Goal: Information Seeking & Learning: Learn about a topic

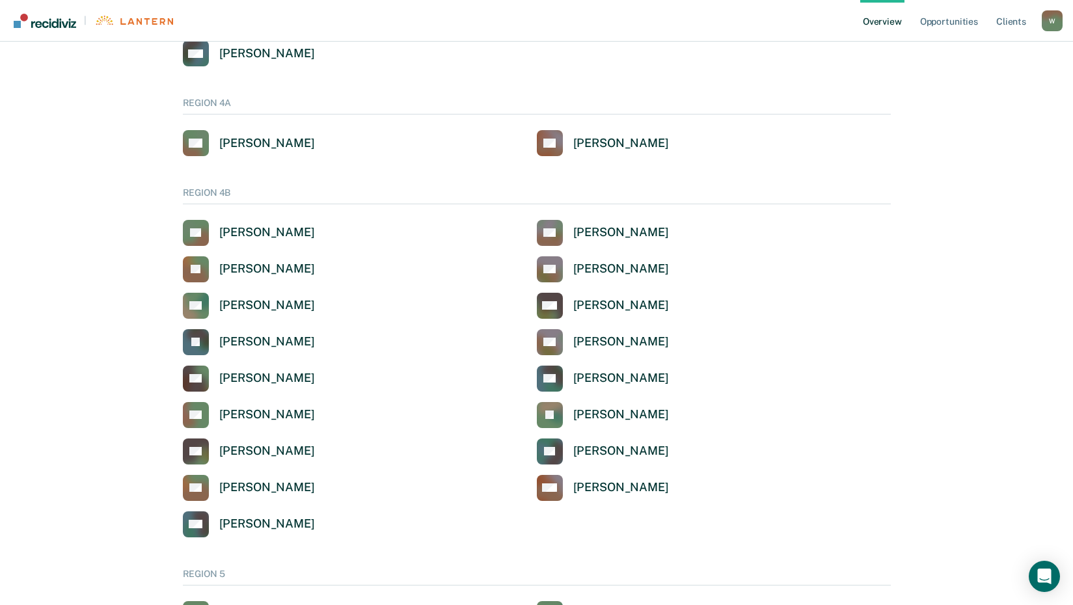
scroll to position [586, 0]
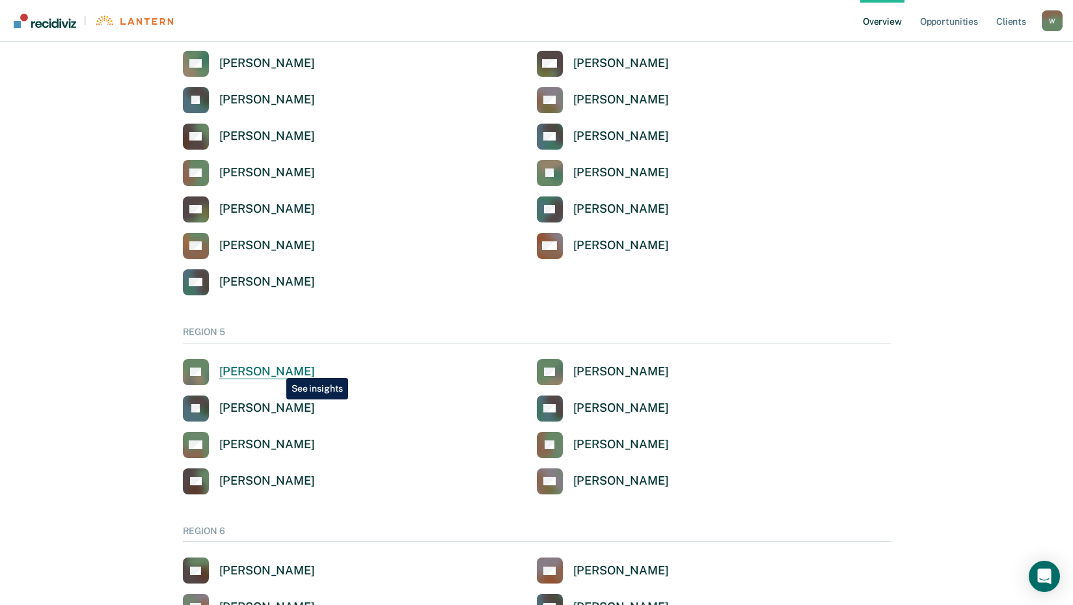
click at [277, 368] on div "[PERSON_NAME]" at bounding box center [267, 371] width 96 height 15
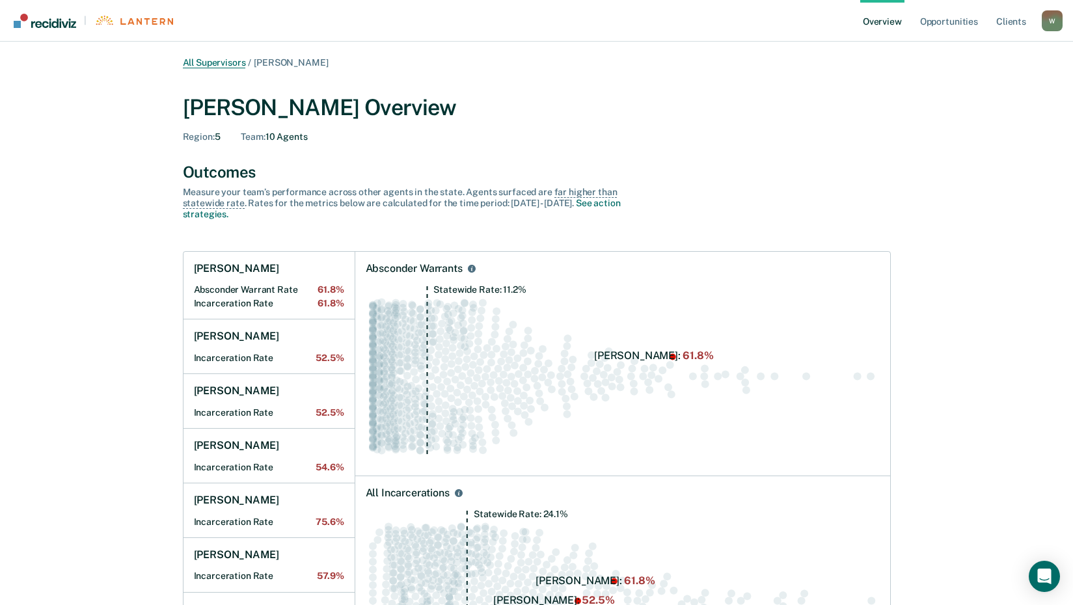
click at [222, 62] on link "All Supervisors" at bounding box center [214, 62] width 63 height 11
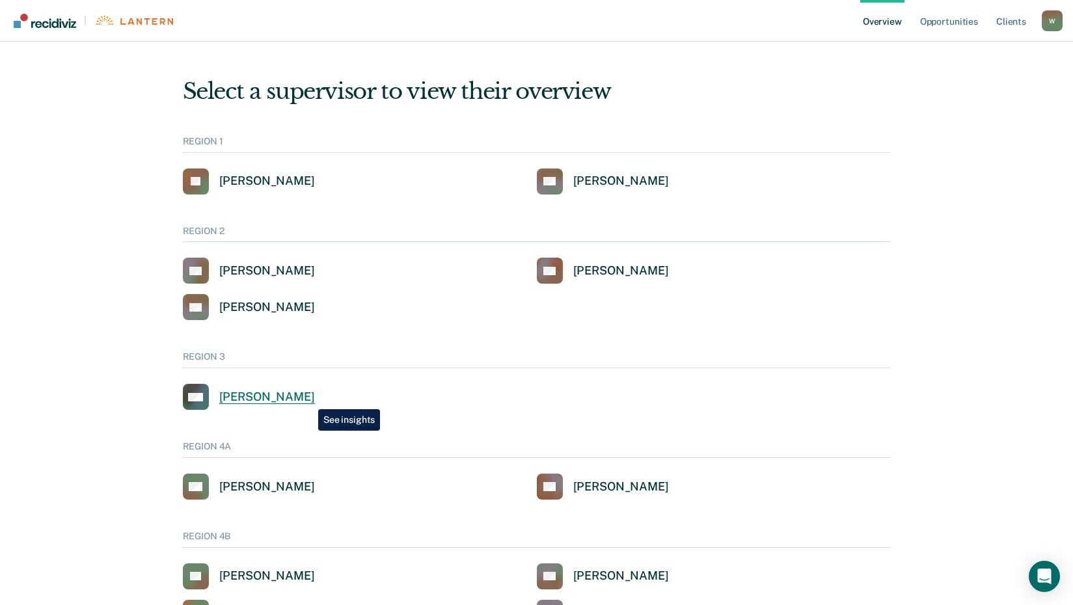
click at [309, 400] on div "[PERSON_NAME]" at bounding box center [267, 397] width 96 height 15
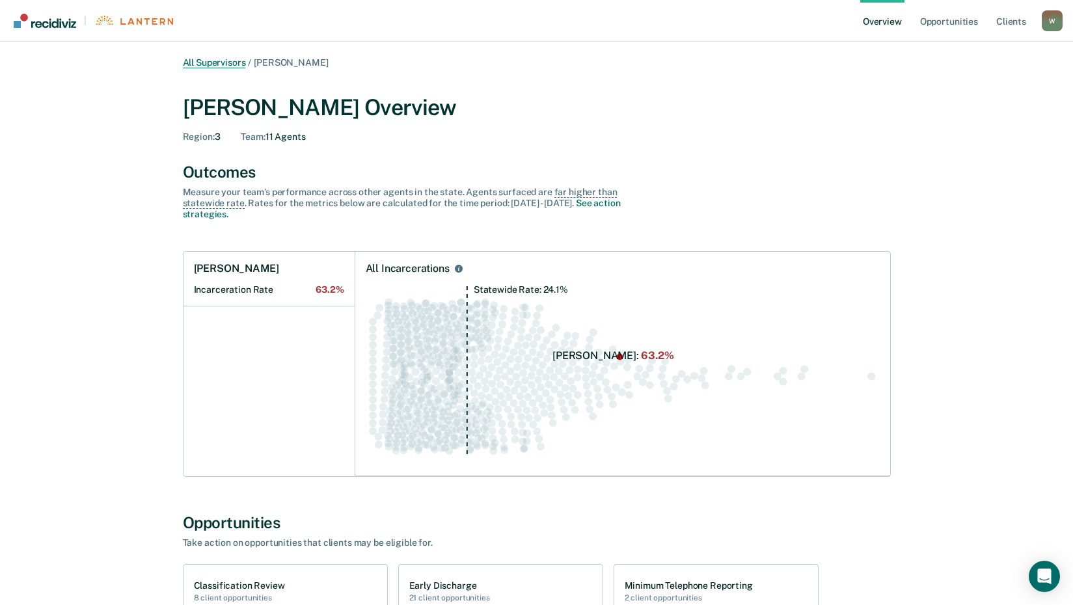
click at [210, 64] on link "All Supervisors" at bounding box center [214, 62] width 63 height 11
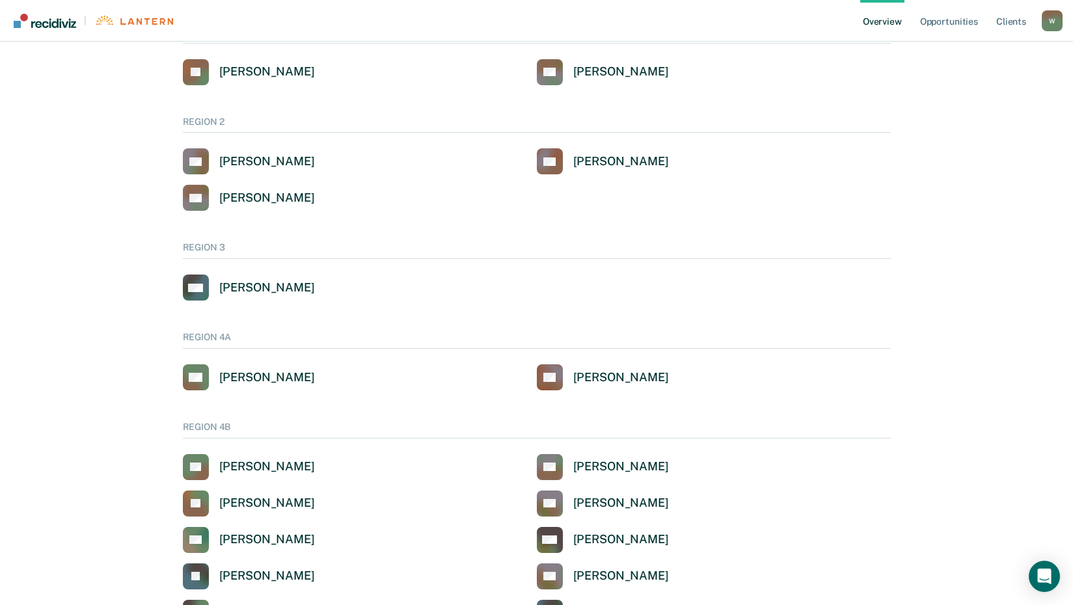
scroll to position [130, 0]
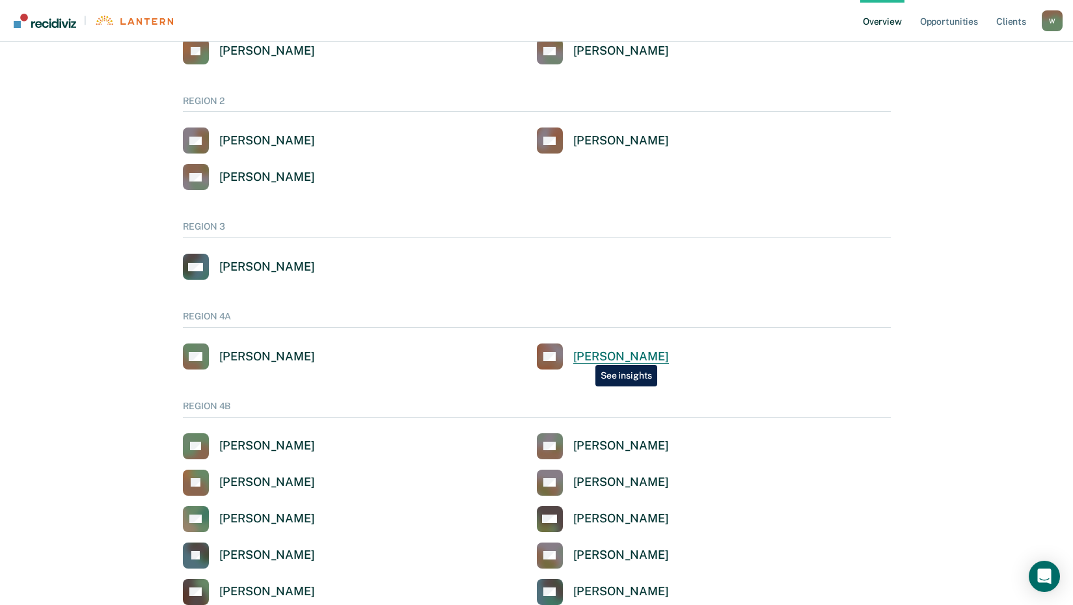
click at [586, 355] on div "[PERSON_NAME]" at bounding box center [621, 357] width 96 height 15
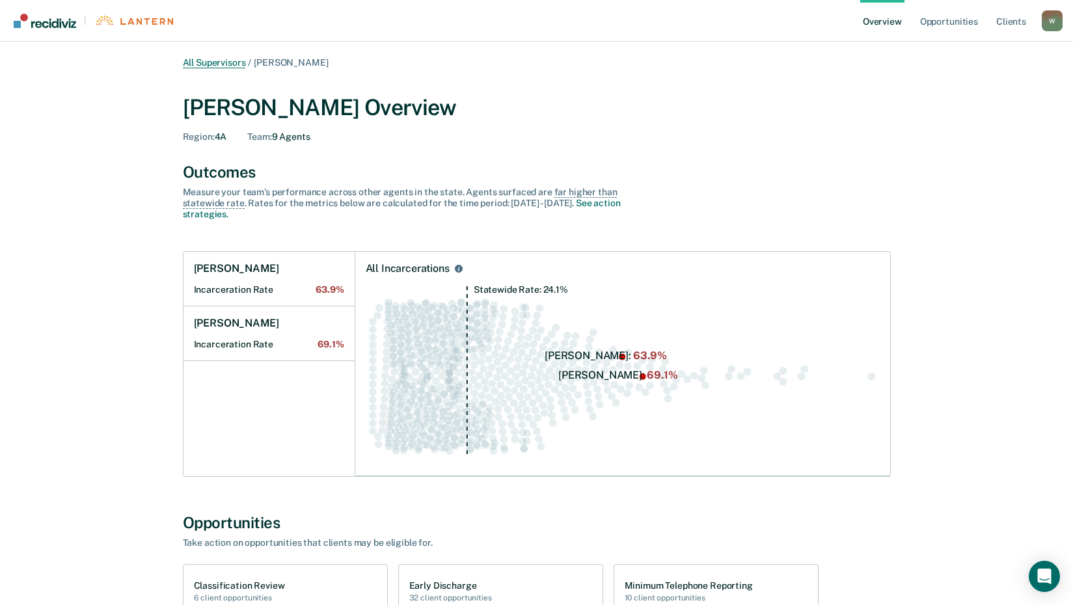
click at [226, 64] on link "All Supervisors" at bounding box center [214, 62] width 63 height 11
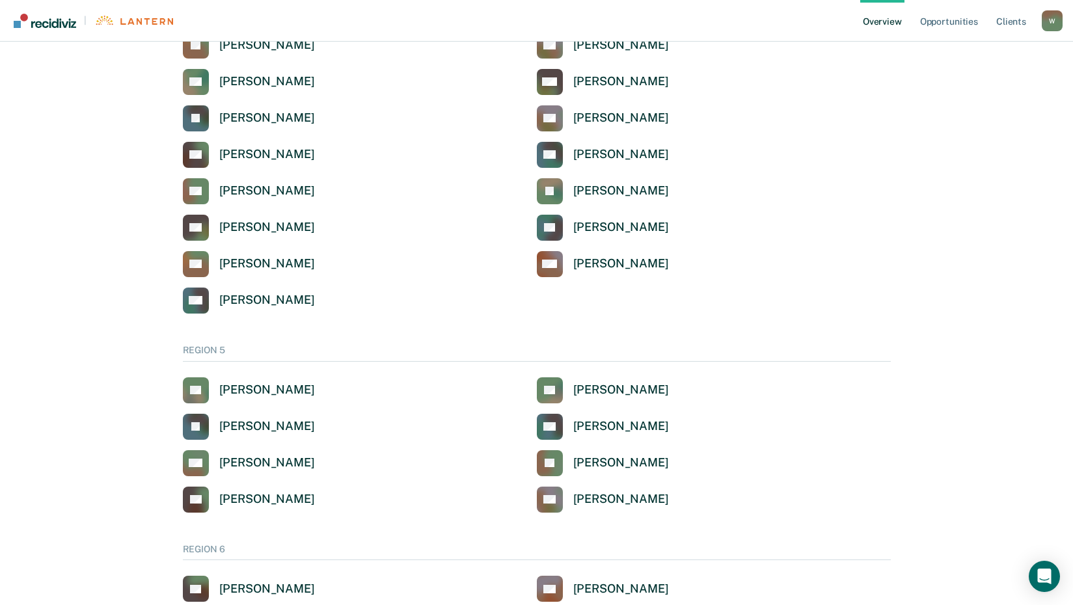
scroll to position [651, 0]
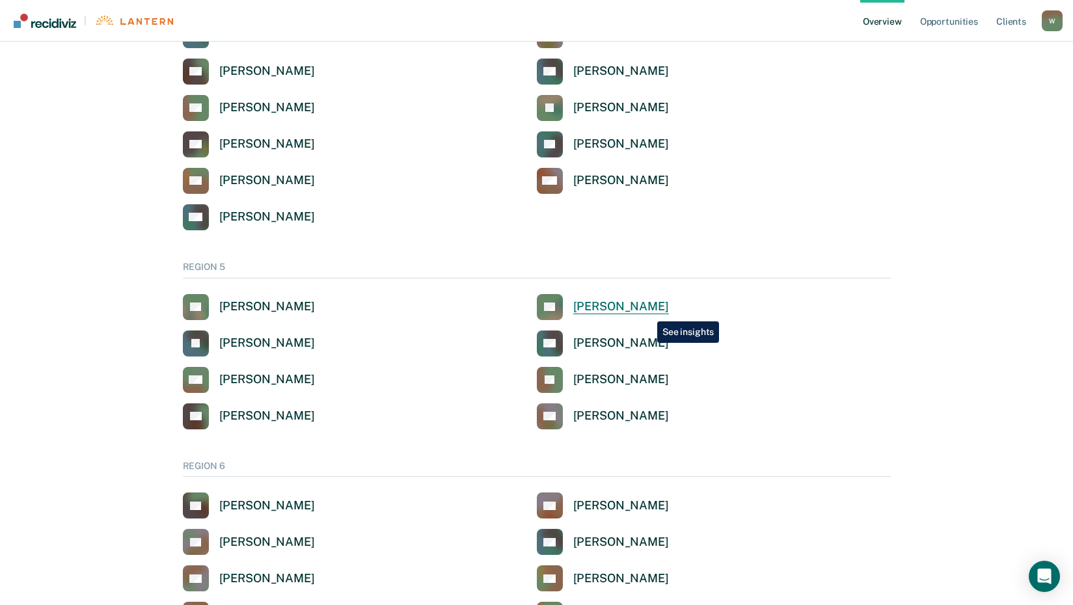
click at [648, 312] on div "[PERSON_NAME]" at bounding box center [621, 306] width 96 height 15
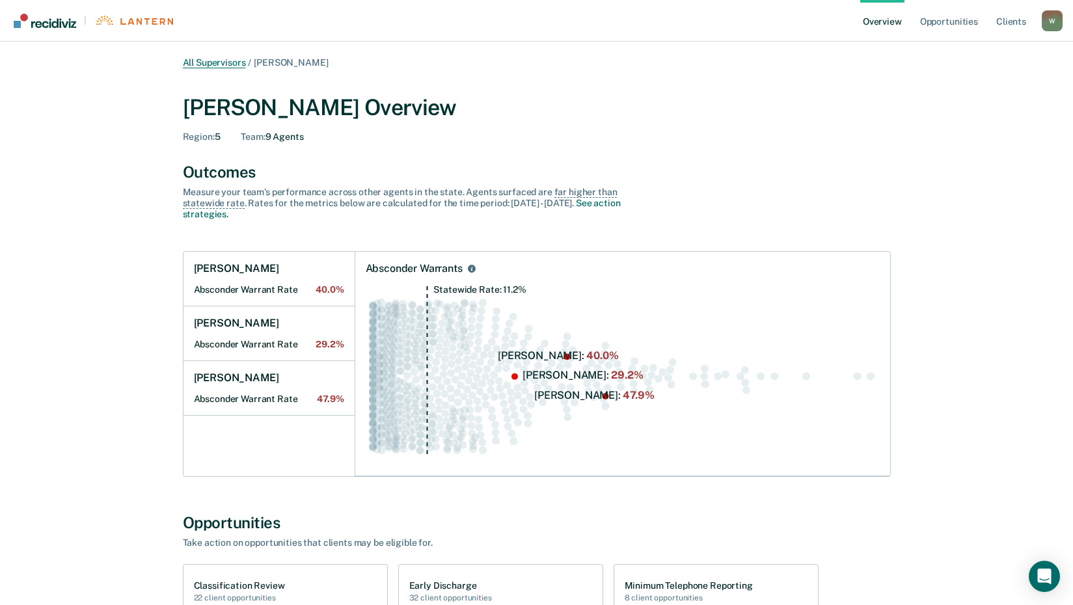
click at [235, 61] on link "All Supervisors" at bounding box center [214, 62] width 63 height 11
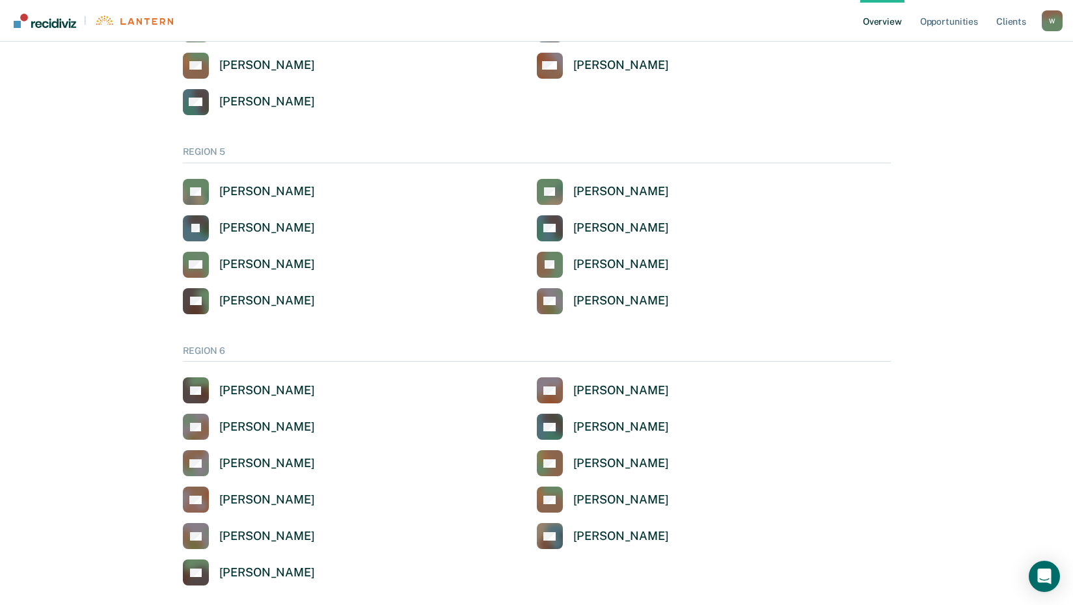
scroll to position [781, 0]
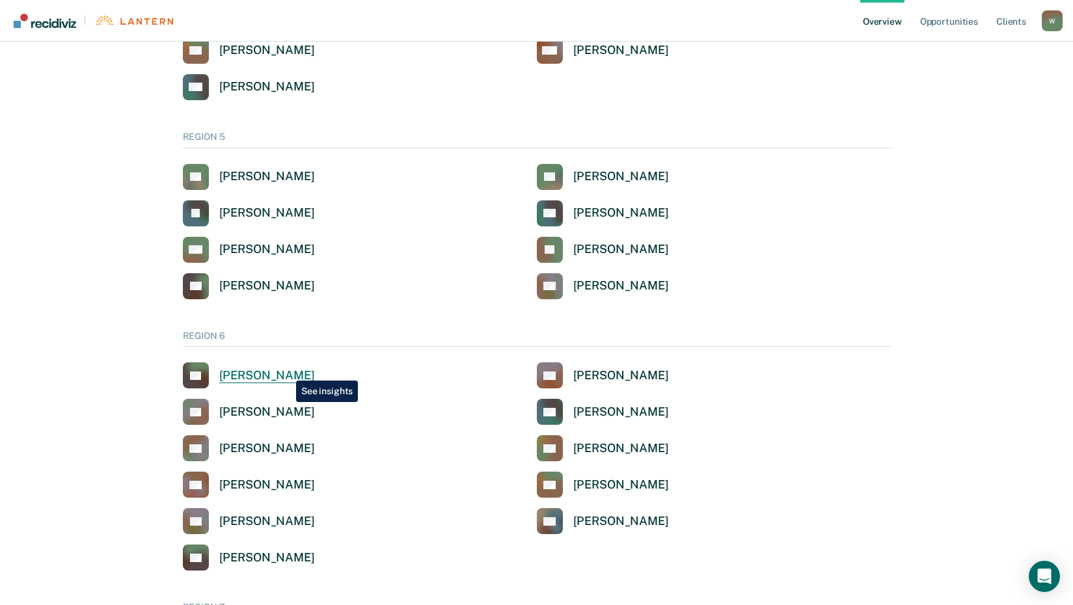
click at [286, 371] on div "[PERSON_NAME]" at bounding box center [267, 375] width 96 height 15
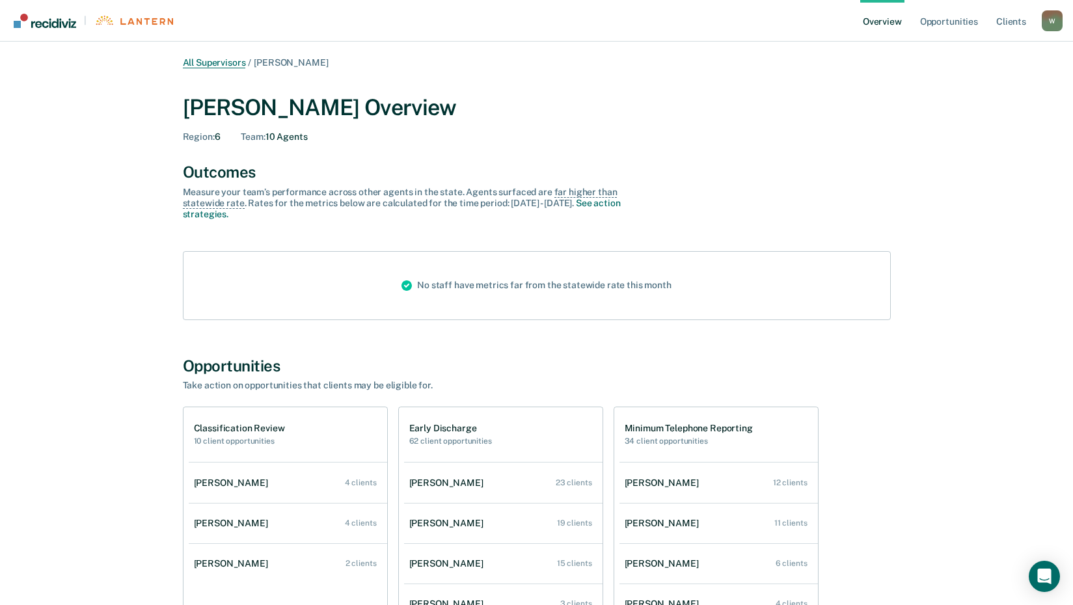
click at [228, 63] on link "All Supervisors" at bounding box center [214, 62] width 63 height 11
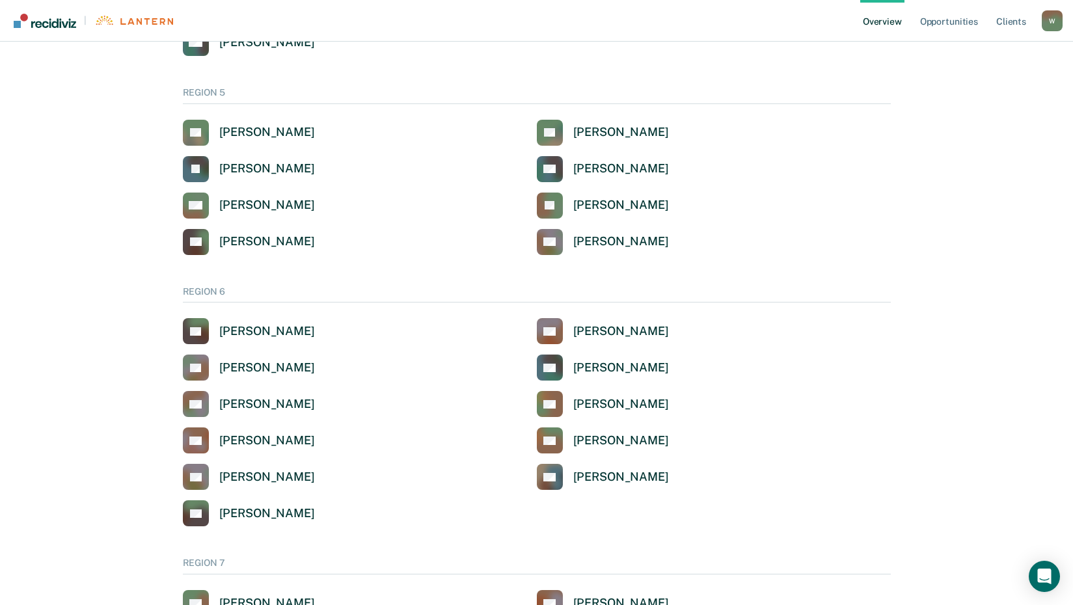
scroll to position [846, 0]
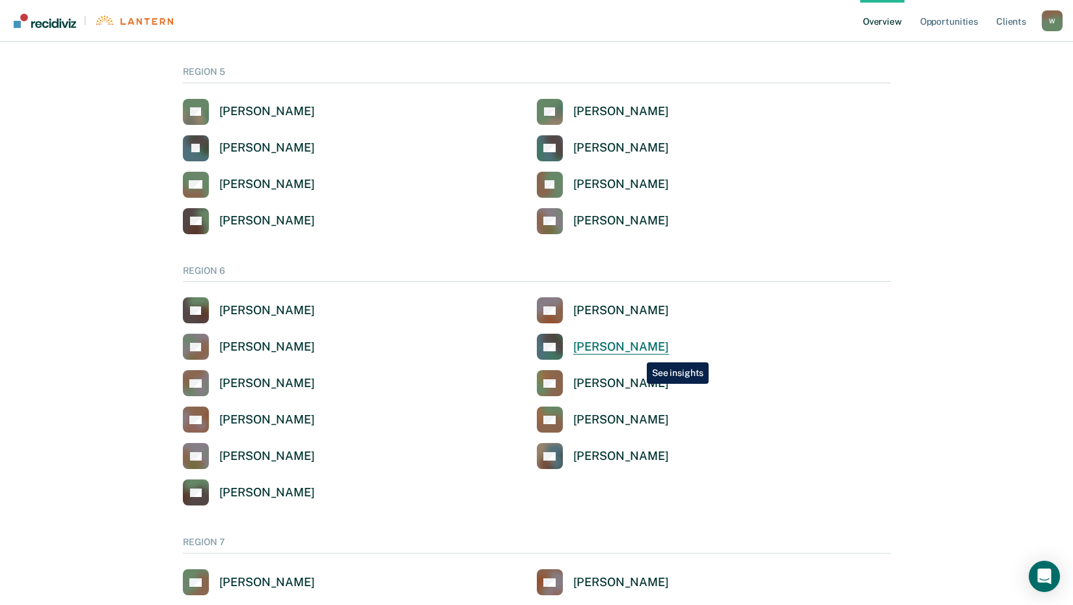
click at [637, 353] on div "[PERSON_NAME]" at bounding box center [621, 347] width 96 height 15
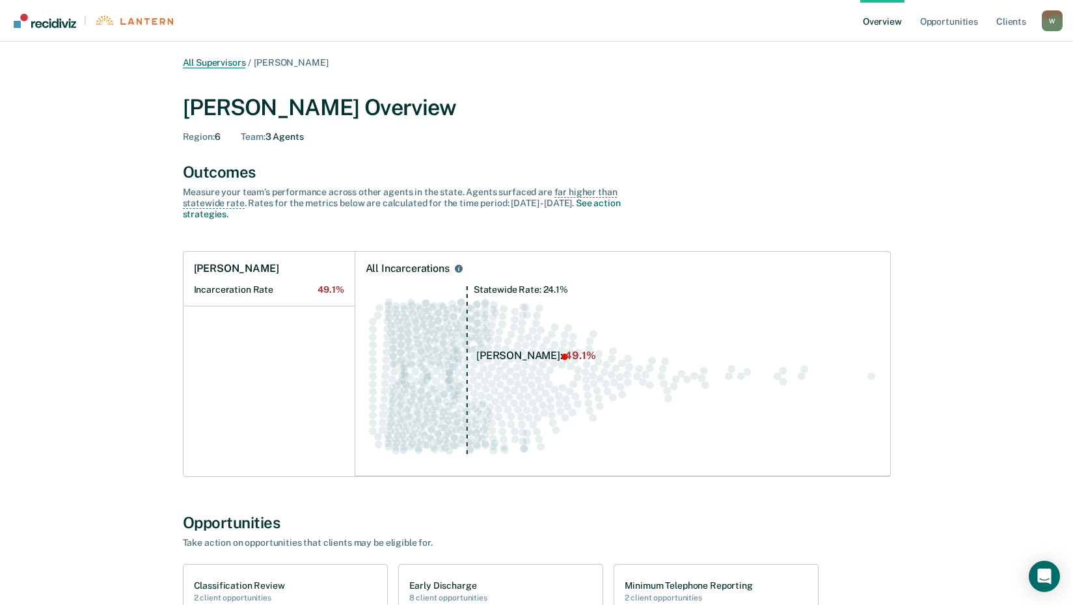
click at [208, 64] on link "All Supervisors" at bounding box center [214, 62] width 63 height 11
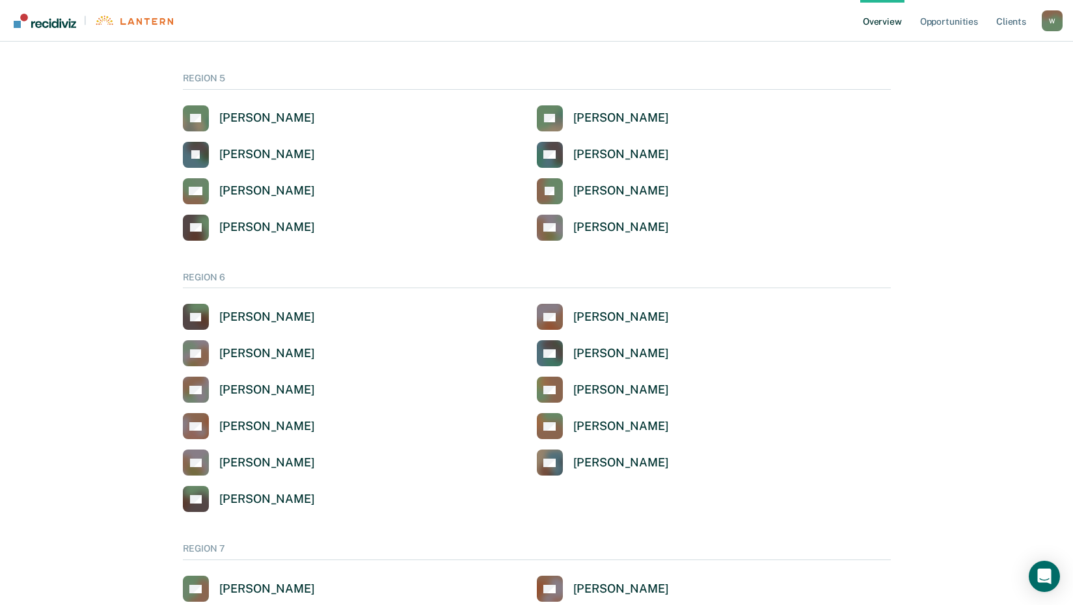
scroll to position [846, 0]
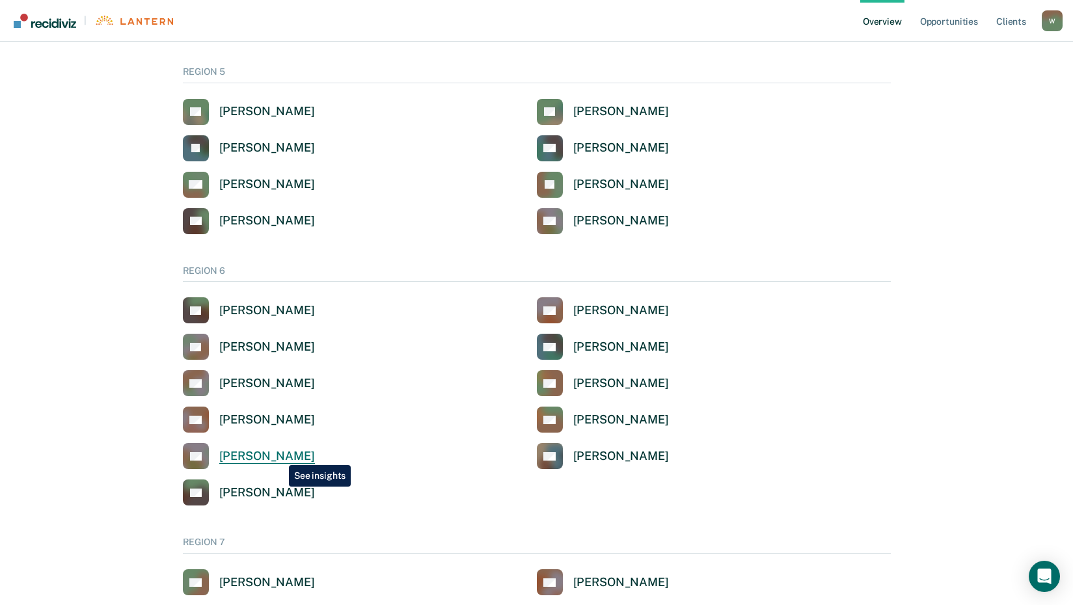
click at [279, 456] on div "[PERSON_NAME]" at bounding box center [267, 456] width 96 height 15
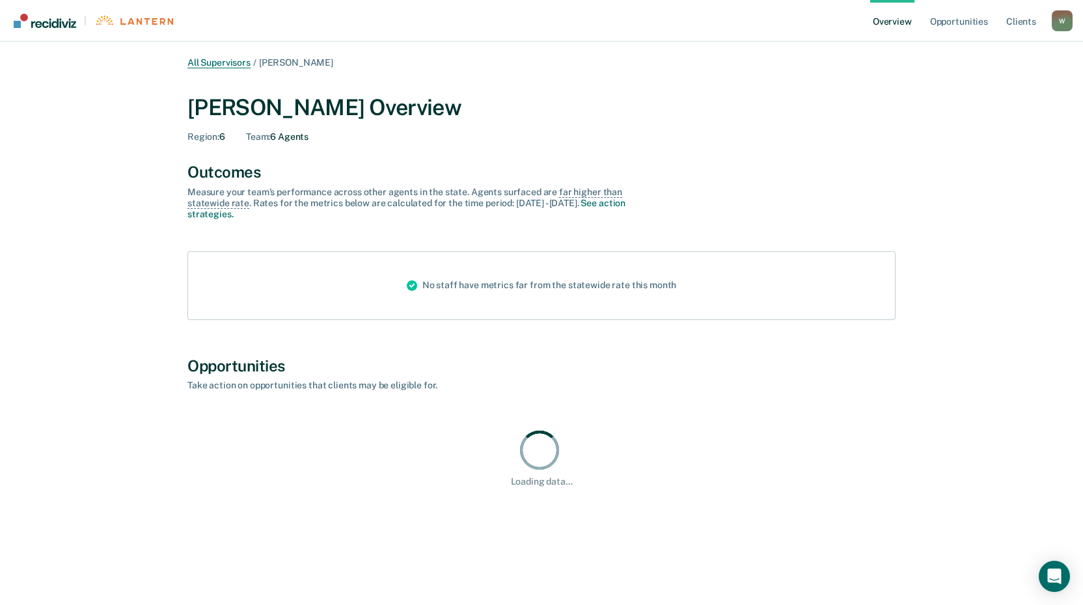
click at [228, 60] on link "All Supervisors" at bounding box center [218, 62] width 63 height 11
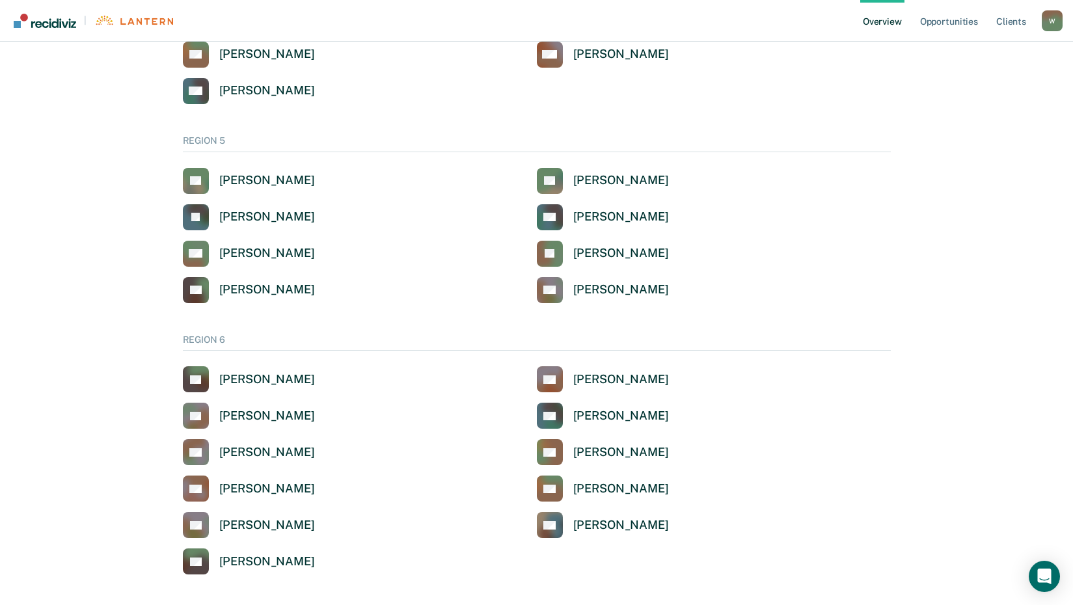
scroll to position [846, 0]
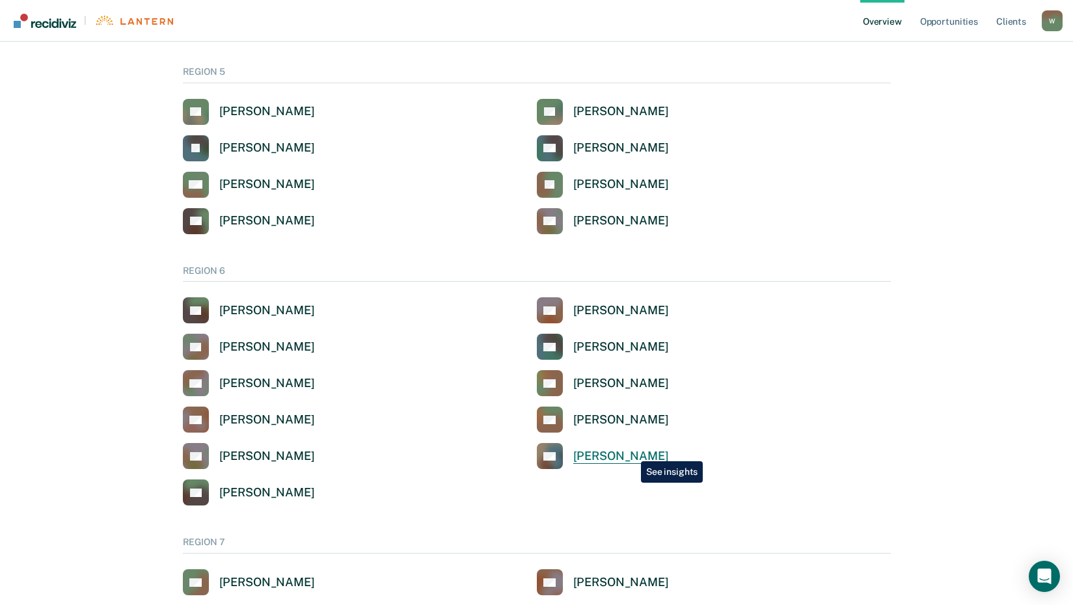
click at [631, 452] on div "[PERSON_NAME]" at bounding box center [621, 456] width 96 height 15
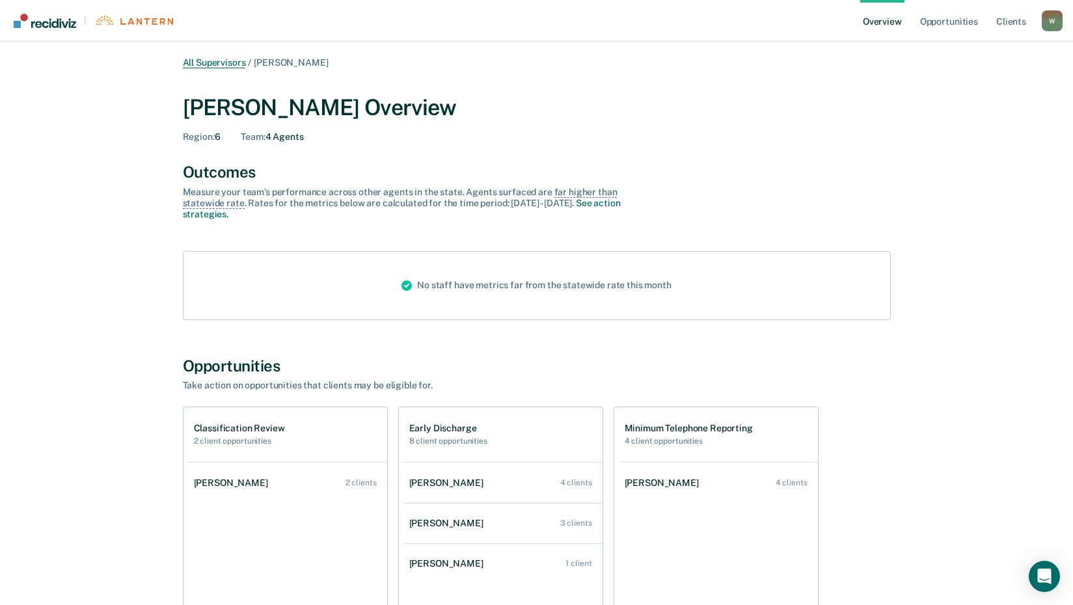
drag, startPoint x: 193, startPoint y: 57, endPoint x: 474, endPoint y: 128, distance: 289.8
click at [193, 57] on main "All Supervisors / [PERSON_NAME] [PERSON_NAME] Overview Region : 6 Team : 4 Agen…" at bounding box center [536, 530] width 1073 height 977
click at [226, 65] on link "All Supervisors" at bounding box center [214, 62] width 63 height 11
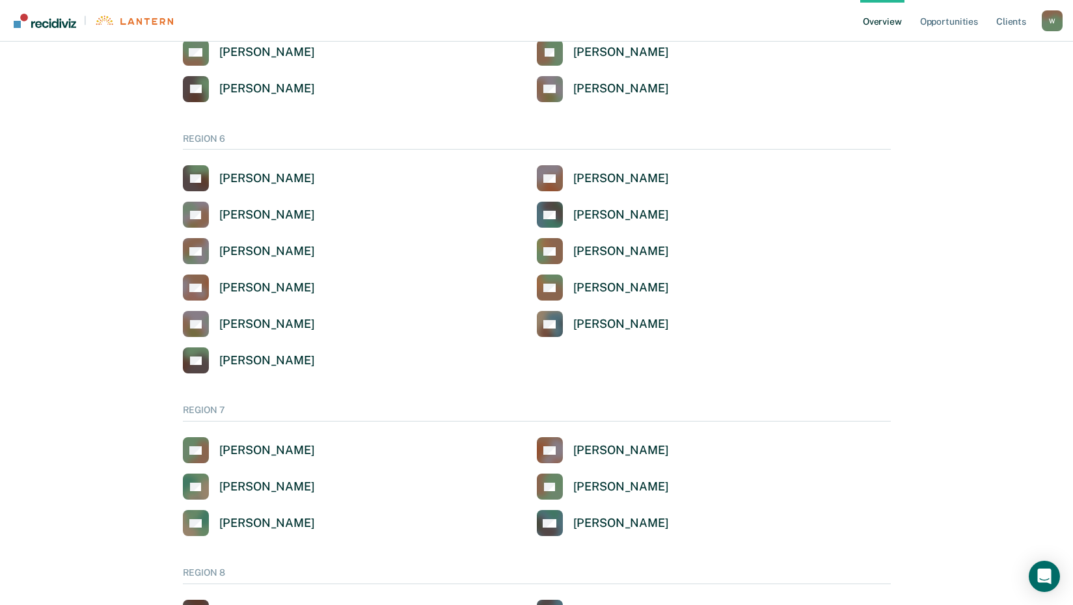
scroll to position [1041, 0]
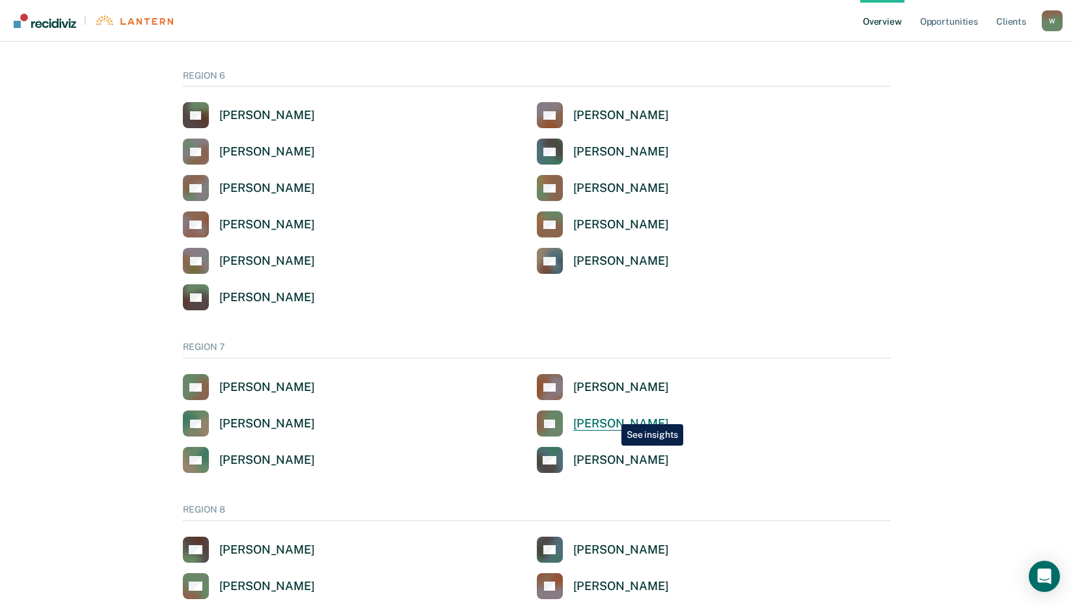
click at [612, 415] on link "LB [PERSON_NAME]" at bounding box center [603, 424] width 132 height 26
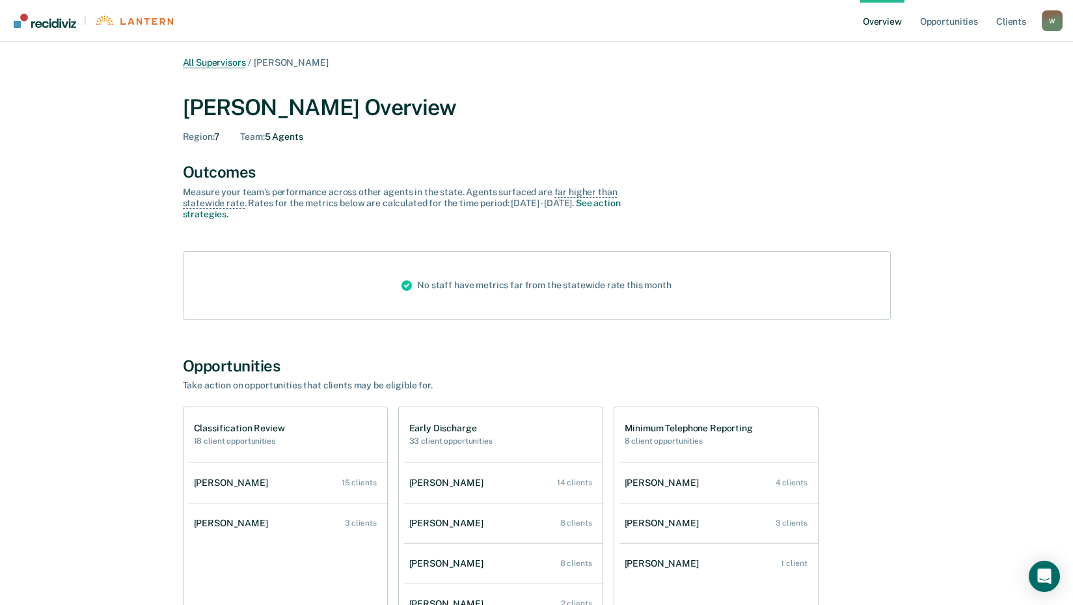
click at [213, 61] on link "All Supervisors" at bounding box center [214, 62] width 63 height 11
